Goal: Find specific page/section: Find specific page/section

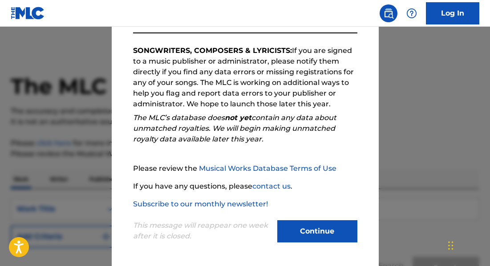
scroll to position [141, 0]
click at [316, 226] on button "Continue" at bounding box center [317, 231] width 80 height 22
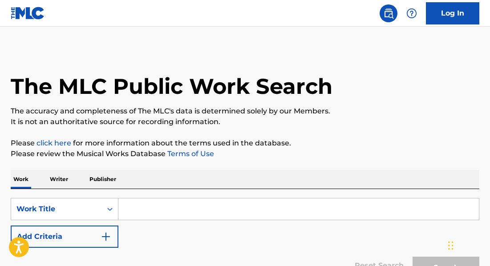
click at [176, 215] on input "Search Form" at bounding box center [298, 209] width 361 height 21
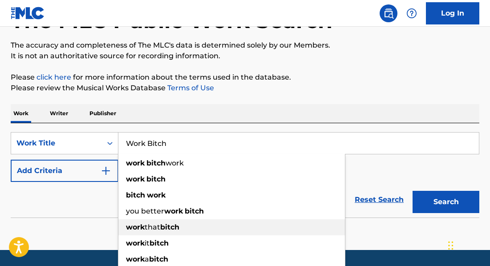
scroll to position [72, 0]
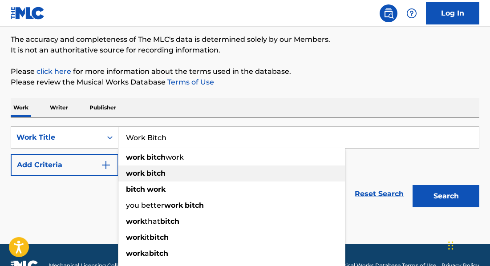
click at [159, 172] on strong "bitch" at bounding box center [156, 173] width 19 height 8
type input "work bitch"
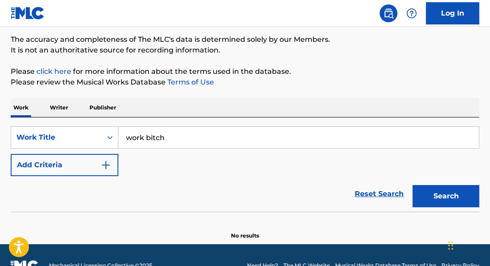
click at [75, 165] on button "Add Criteria" at bounding box center [65, 165] width 108 height 22
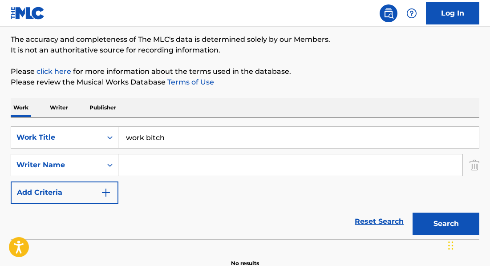
click at [147, 165] on input "Search Form" at bounding box center [290, 165] width 344 height 21
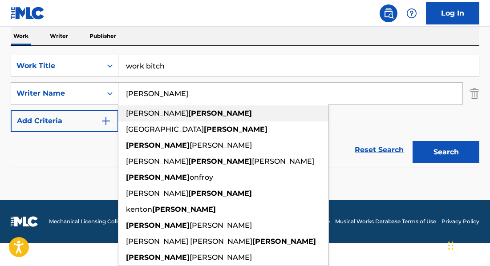
scroll to position [143, 0]
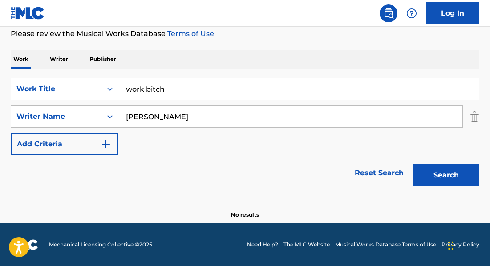
click at [331, 29] on div "The MLC Public Work Search The accuracy and completeness of The MLC's data is d…" at bounding box center [245, 74] width 490 height 290
click at [453, 167] on button "Search" at bounding box center [446, 175] width 67 height 22
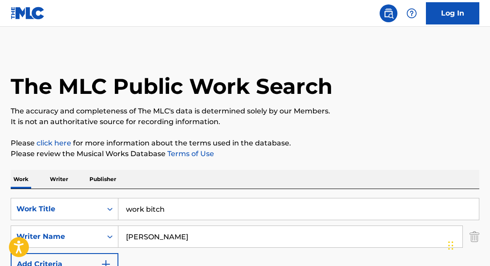
scroll to position [0, 0]
click at [161, 234] on input "[PERSON_NAME]" at bounding box center [290, 236] width 344 height 21
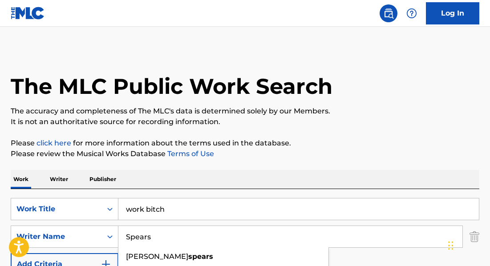
type input "Spears"
click at [339, 147] on p "Please click here for more information about the terms used in the database." at bounding box center [245, 143] width 469 height 11
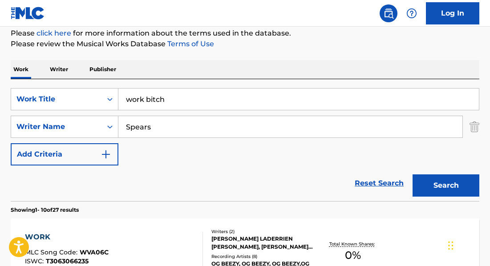
scroll to position [112, 0]
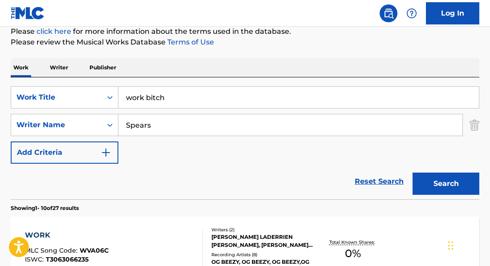
click at [448, 179] on button "Search" at bounding box center [446, 184] width 67 height 22
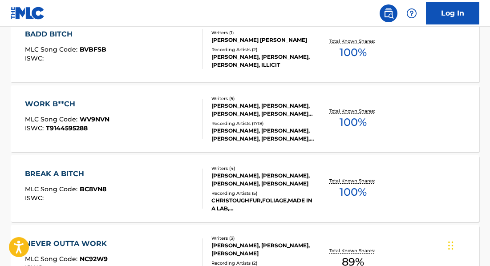
scroll to position [321, 0]
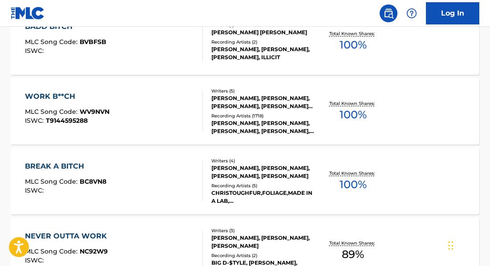
click at [42, 96] on div "WORK B**CH" at bounding box center [67, 96] width 85 height 11
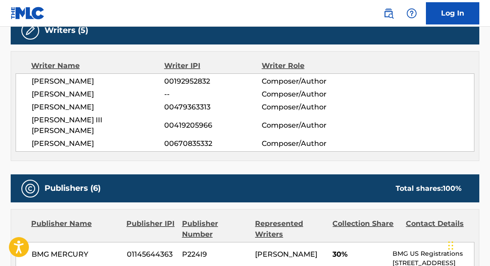
scroll to position [483, 0]
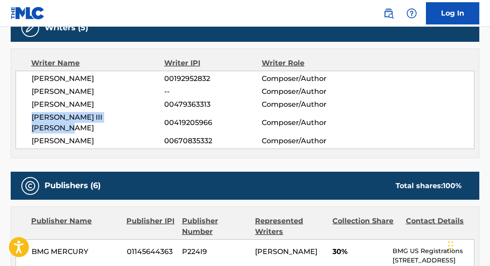
drag, startPoint x: 32, startPoint y: 117, endPoint x: 154, endPoint y: 116, distance: 122.0
click at [154, 116] on span "[PERSON_NAME] III [PERSON_NAME]" at bounding box center [98, 122] width 133 height 21
copy span "[PERSON_NAME] III [PERSON_NAME]"
